Goal: Navigation & Orientation: Find specific page/section

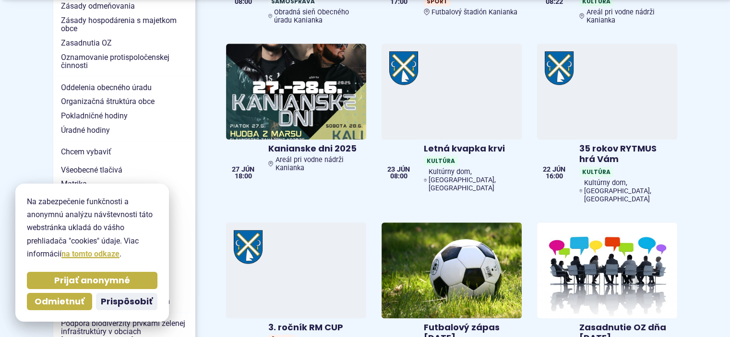
scroll to position [802, 0]
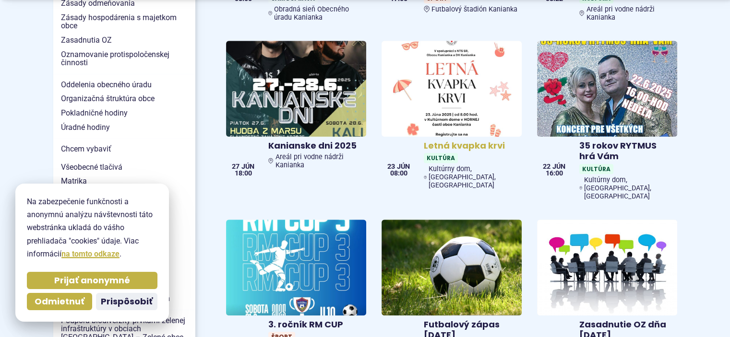
click at [447, 168] on span "Miesto: Kultúrny dom, Stará cesta, Kanianka" at bounding box center [473, 177] width 89 height 24
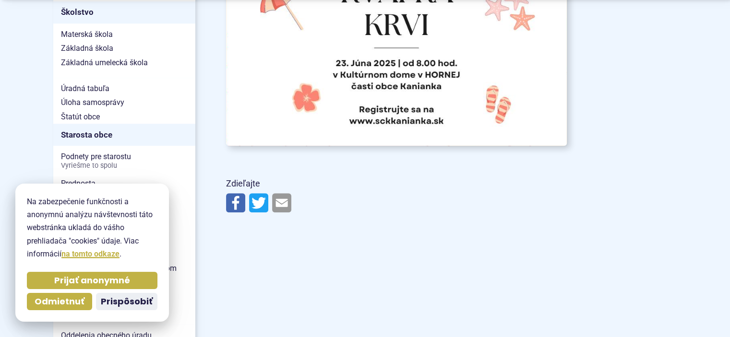
scroll to position [288, 0]
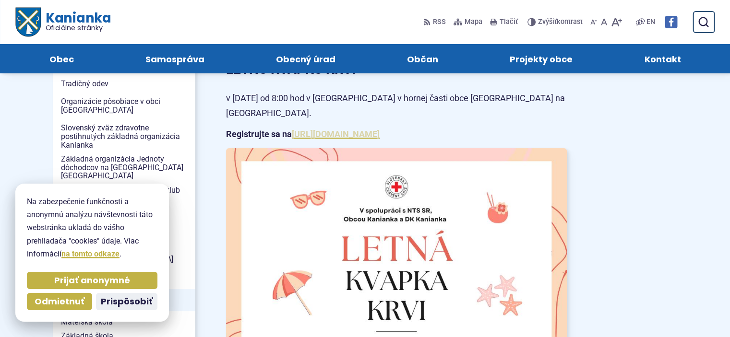
click at [380, 129] on link "https://www.sckkanianka.sk/registracia-na-letnu-kvapku-krvi-2025/" at bounding box center [336, 134] width 88 height 10
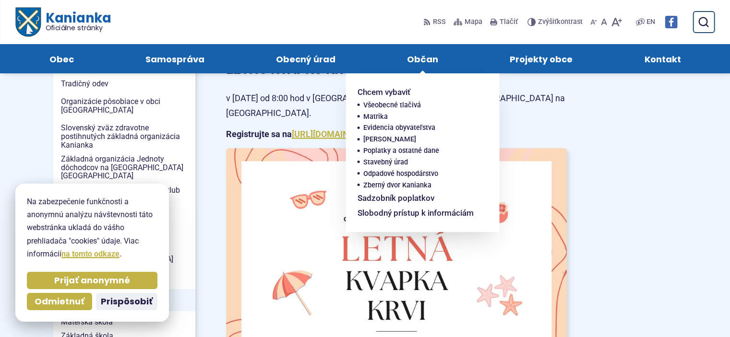
click at [427, 67] on span "Občan" at bounding box center [422, 58] width 31 height 29
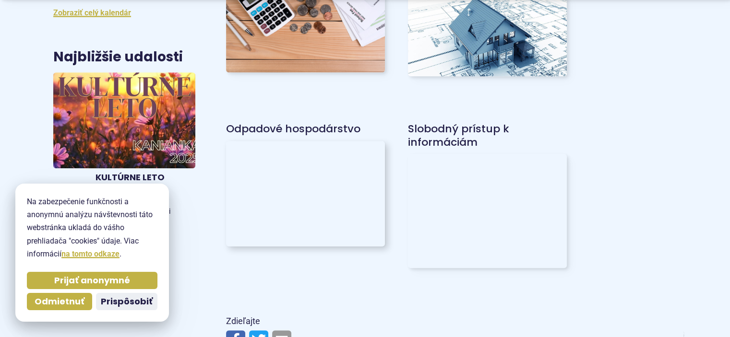
scroll to position [288, 0]
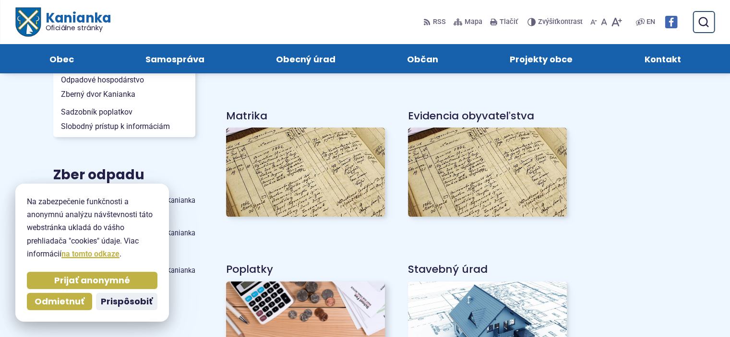
click at [277, 304] on img at bounding box center [305, 320] width 175 height 87
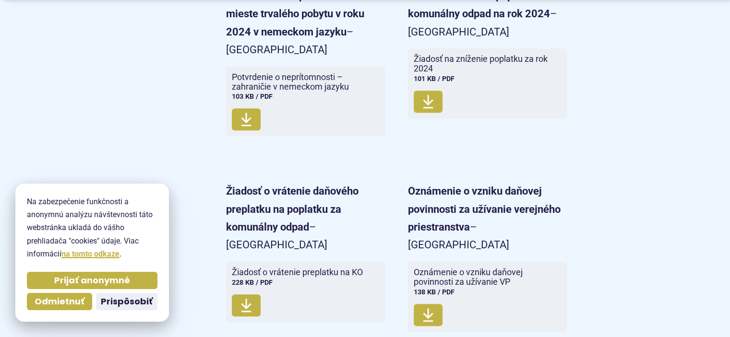
scroll to position [1593, 0]
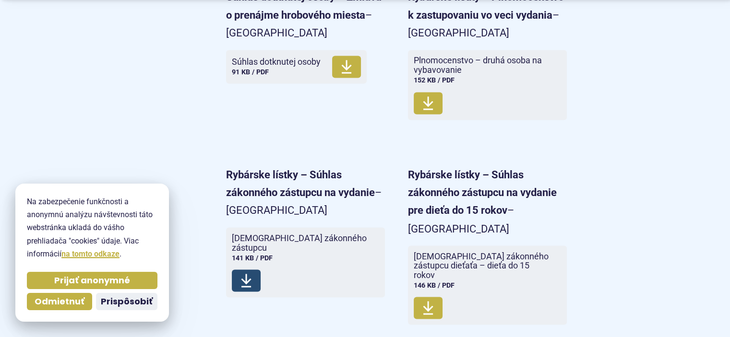
click at [251, 273] on icon at bounding box center [246, 280] width 12 height 15
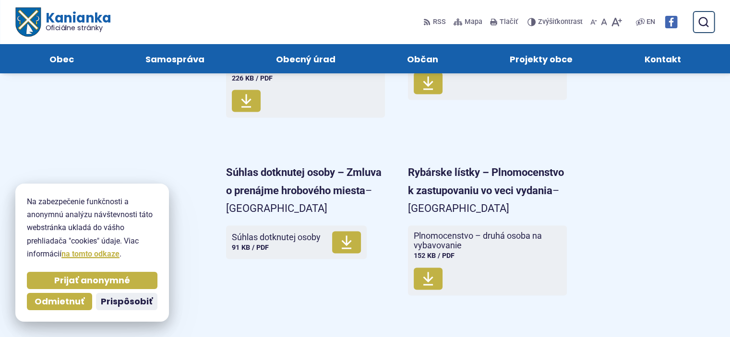
scroll to position [1407, 0]
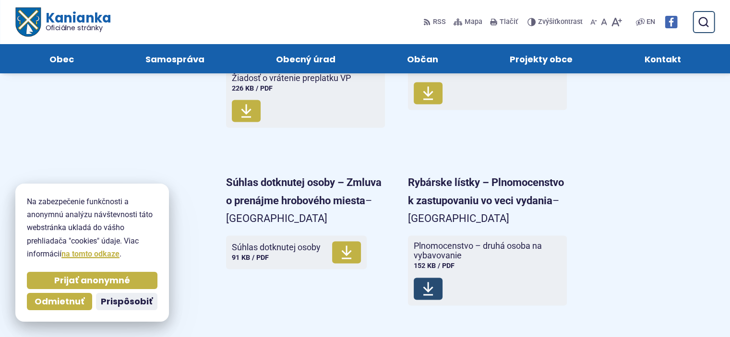
click at [433, 281] on icon at bounding box center [428, 288] width 12 height 15
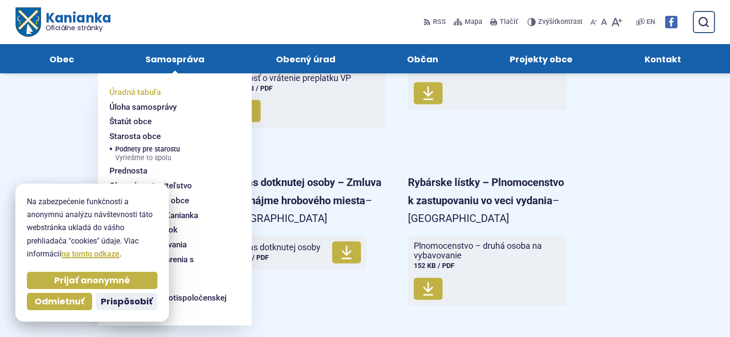
click at [157, 92] on span "Úradná tabuľa" at bounding box center [134, 92] width 51 height 15
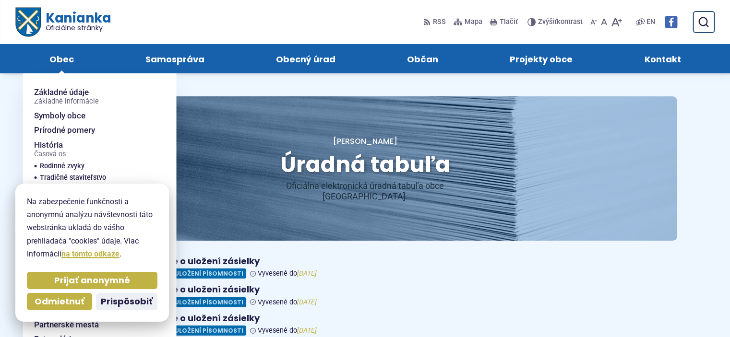
click at [69, 53] on span "Obec" at bounding box center [61, 58] width 24 height 29
click at [65, 57] on span "Obec" at bounding box center [61, 58] width 24 height 29
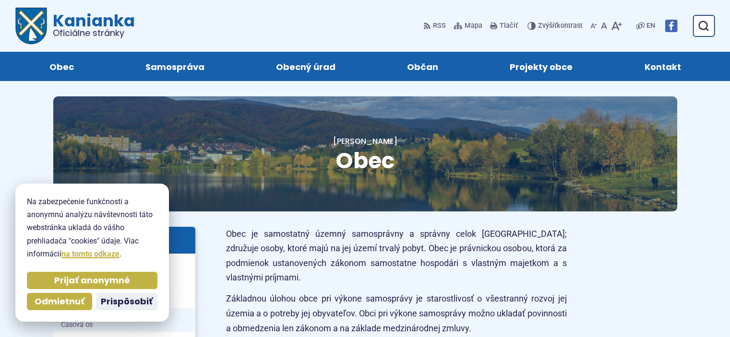
scroll to position [288, 0]
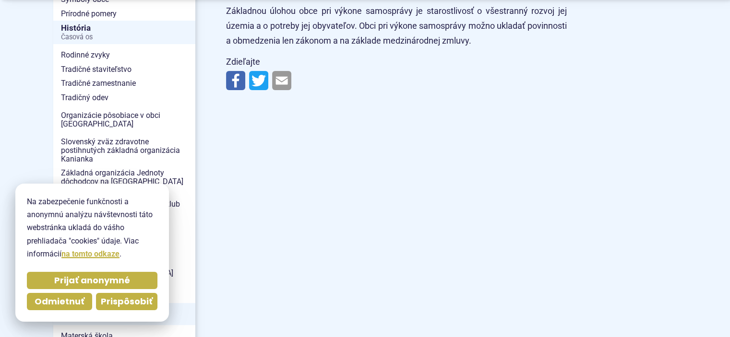
click at [120, 302] on span "Prispôsobiť" at bounding box center [127, 302] width 52 height 11
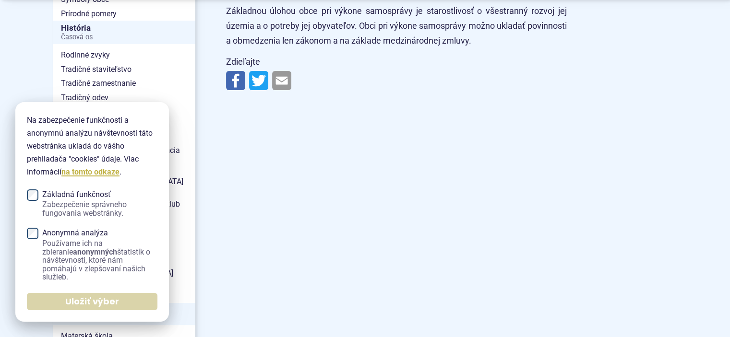
click at [83, 300] on span "Uložiť výber" at bounding box center [92, 302] width 54 height 11
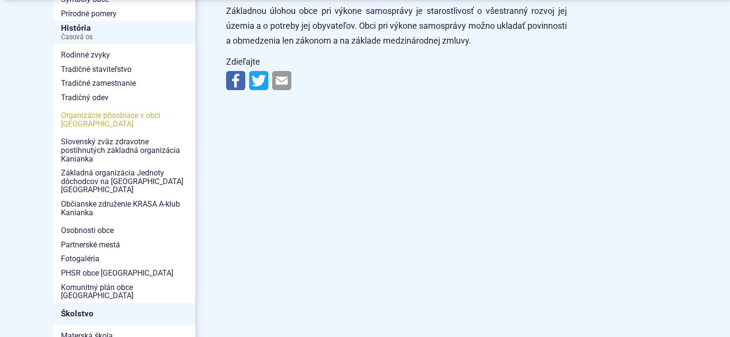
click at [111, 120] on span "Organizácie pôsobiace v obci [GEOGRAPHIC_DATA]" at bounding box center [124, 119] width 127 height 23
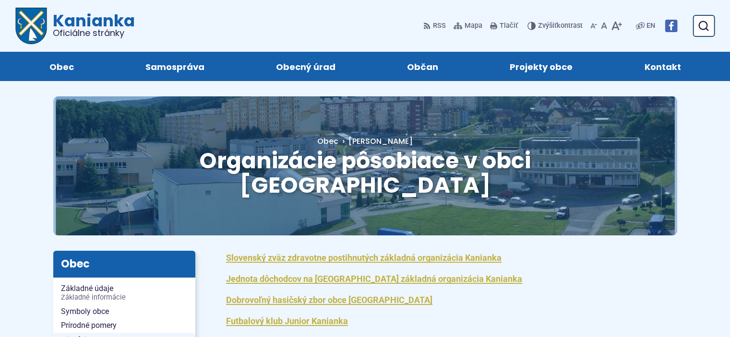
scroll to position [288, 0]
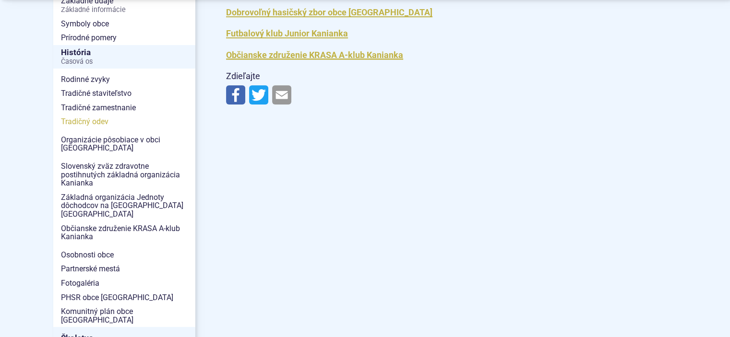
click at [91, 115] on span "Tradičný odev" at bounding box center [124, 122] width 127 height 14
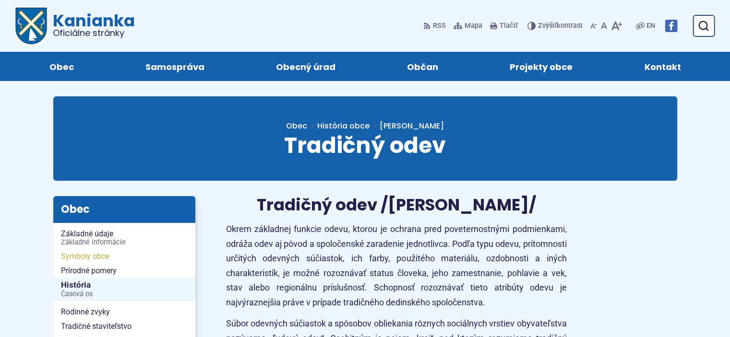
click at [76, 257] on span "Symboly obce" at bounding box center [124, 257] width 127 height 14
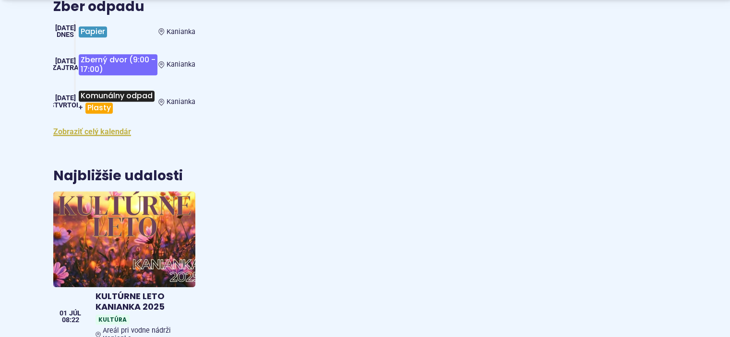
scroll to position [715, 0]
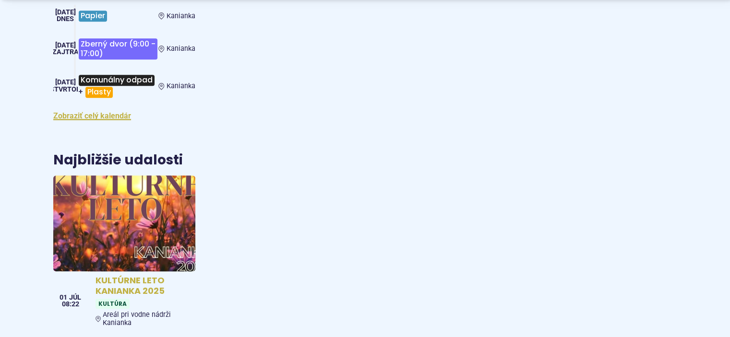
click at [83, 197] on img at bounding box center [123, 223] width 163 height 110
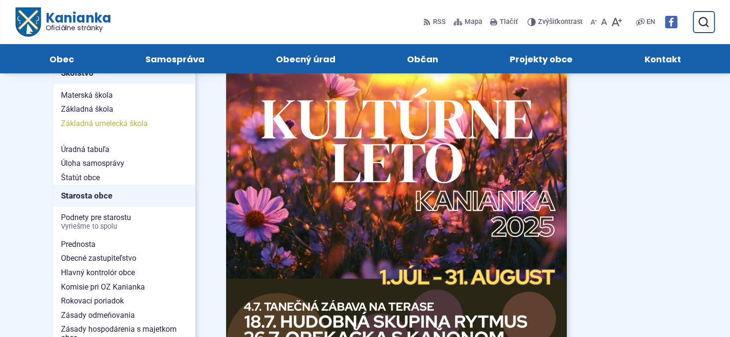
scroll to position [227, 0]
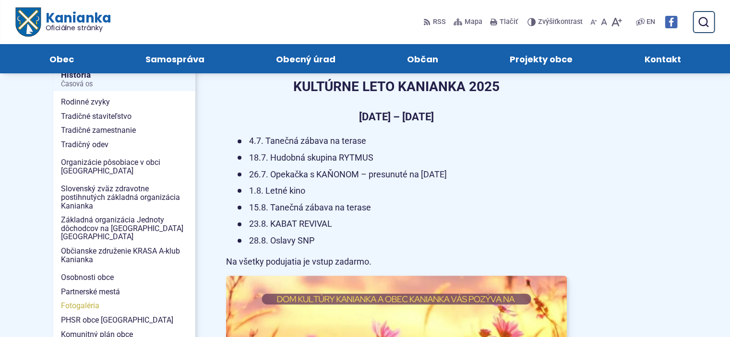
click at [79, 299] on span "Fotogaléria" at bounding box center [124, 306] width 127 height 14
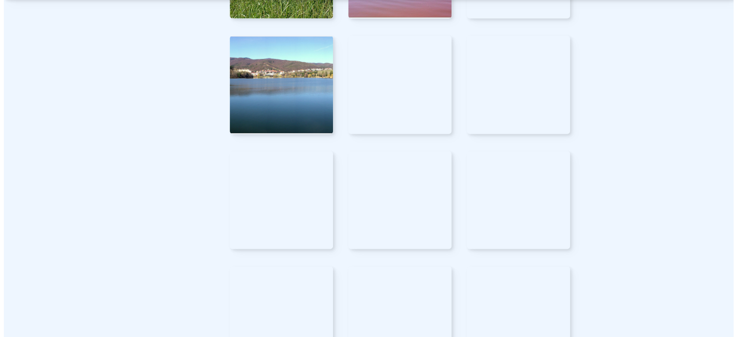
scroll to position [2304, 0]
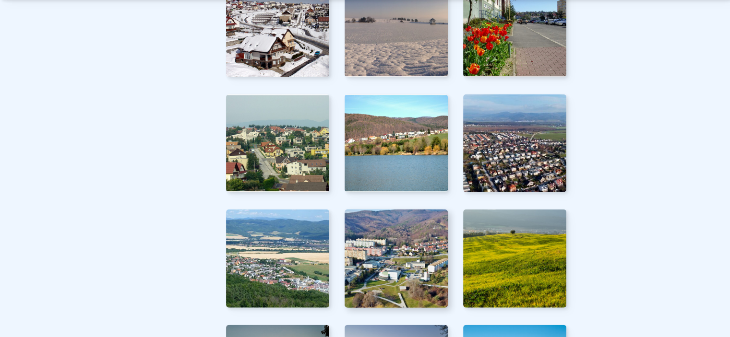
click at [378, 269] on img at bounding box center [396, 259] width 114 height 108
